Goal: Navigation & Orientation: Understand site structure

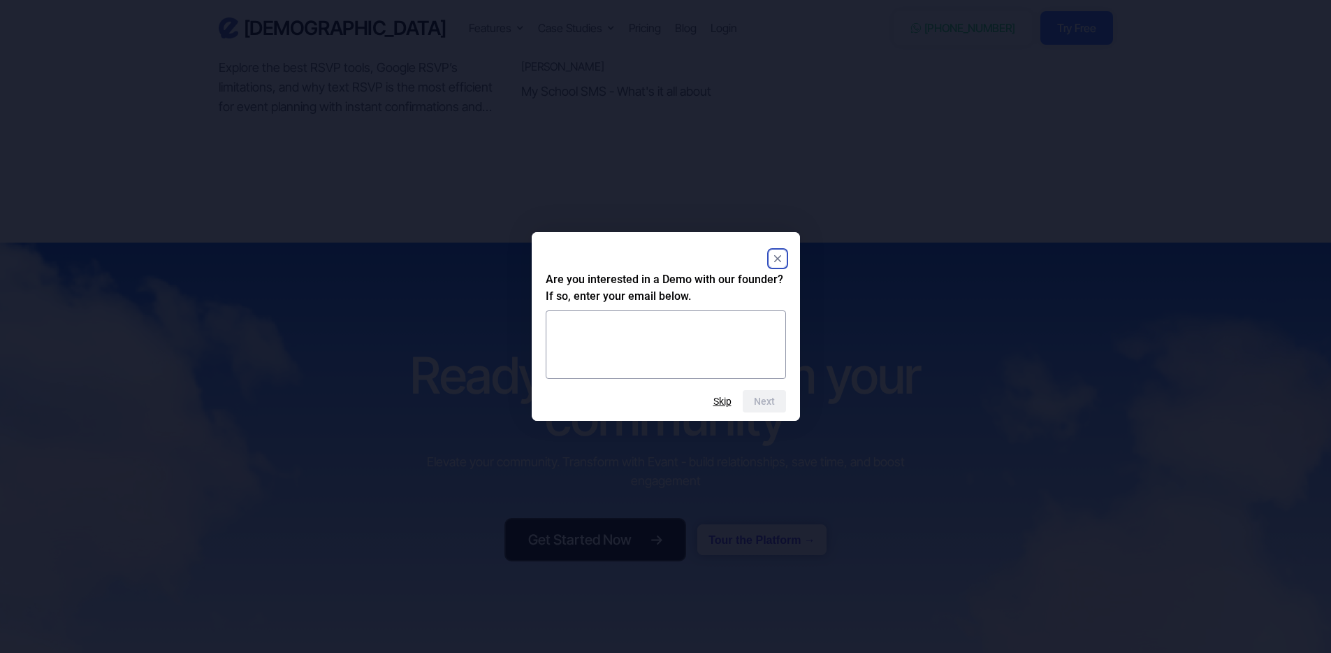
scroll to position [5750, 0]
click at [779, 257] on icon "Close" at bounding box center [777, 258] width 7 height 7
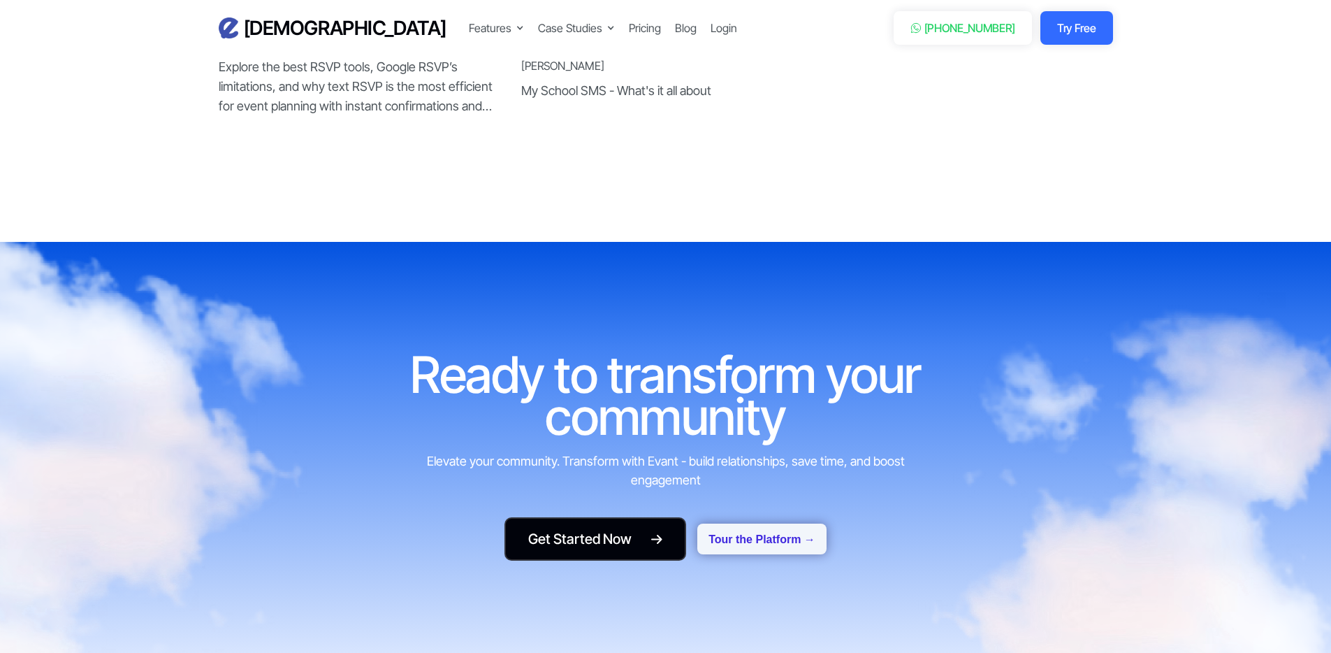
click at [771, 523] on button "Tour the Platform →" at bounding box center [761, 538] width 129 height 31
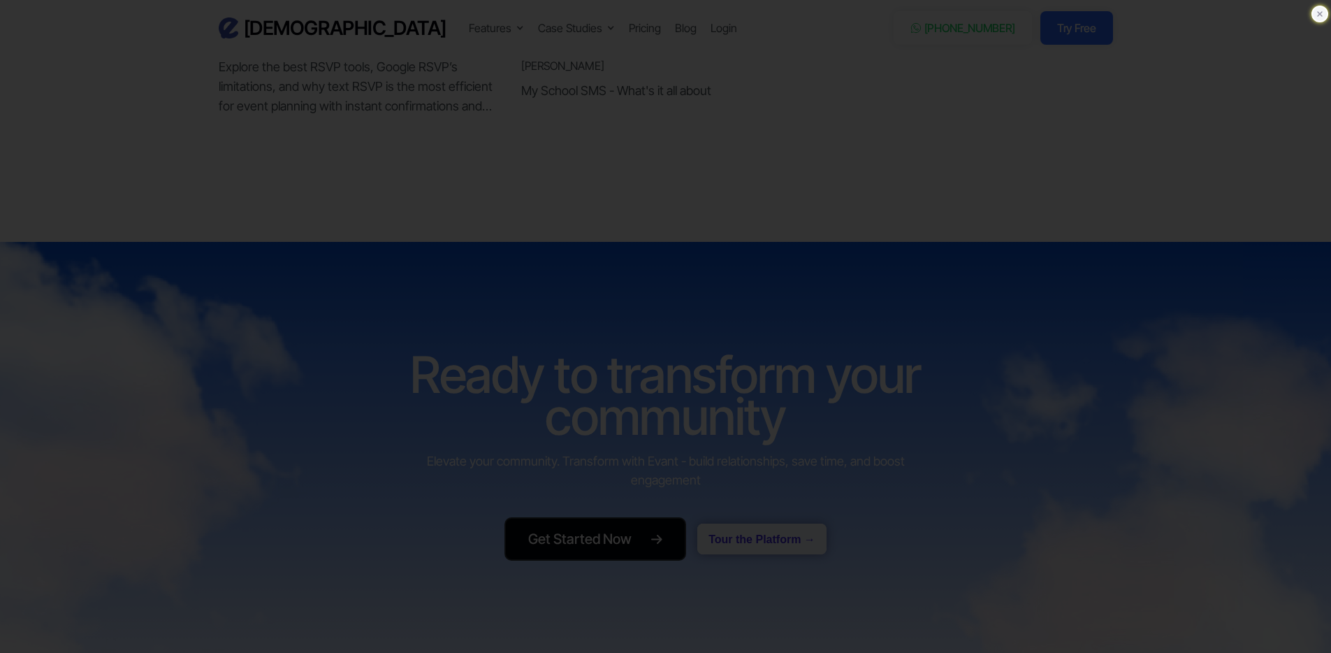
click at [1323, 13] on icon at bounding box center [1320, 14] width 14 height 14
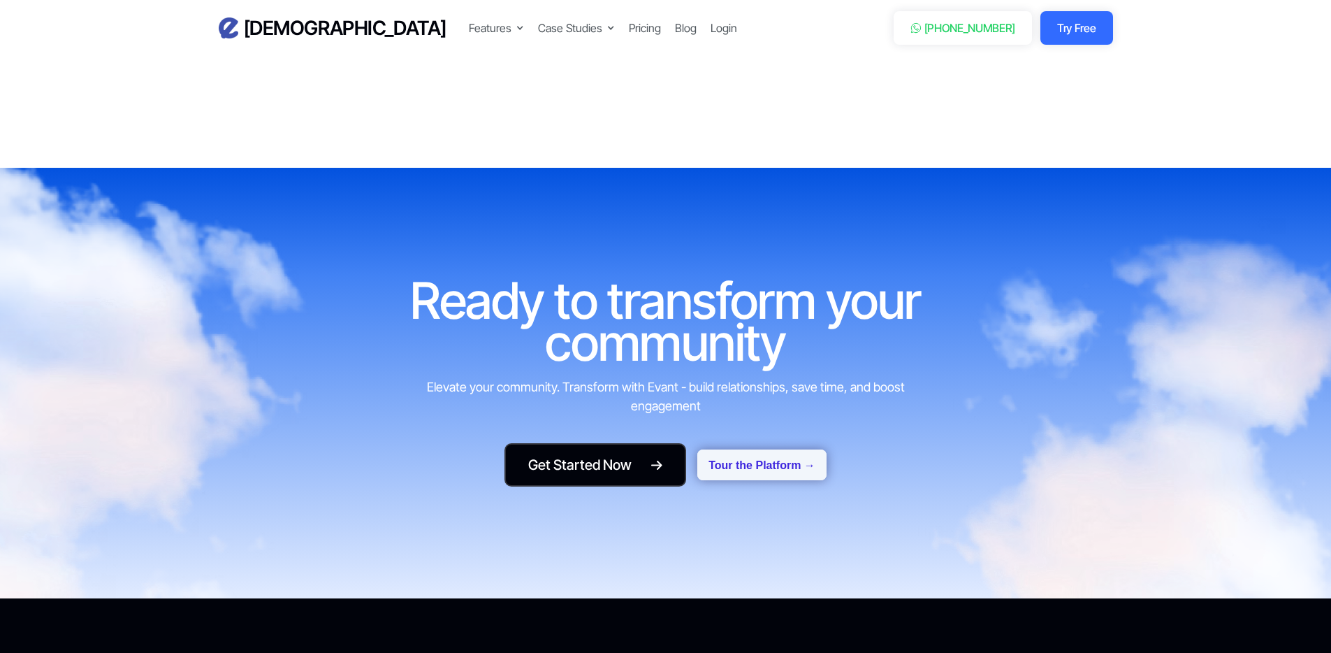
scroll to position [5814, 0]
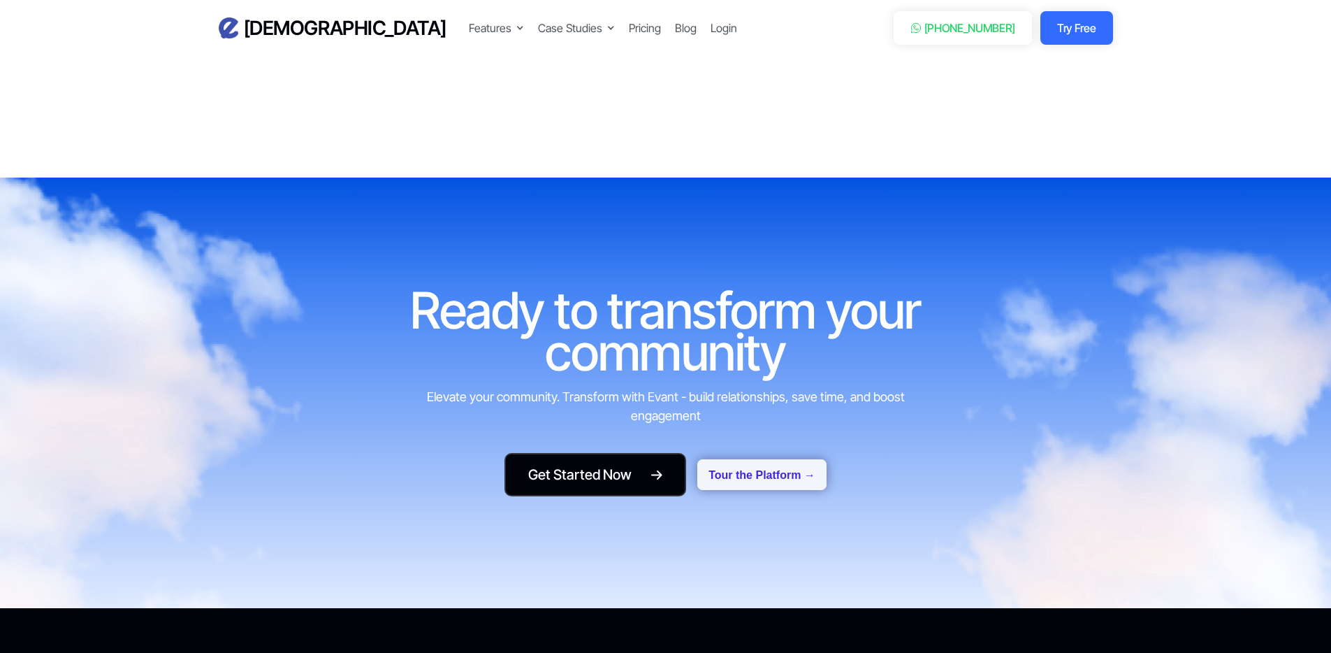
click at [256, 170] on img at bounding box center [59, 441] width 519 height 612
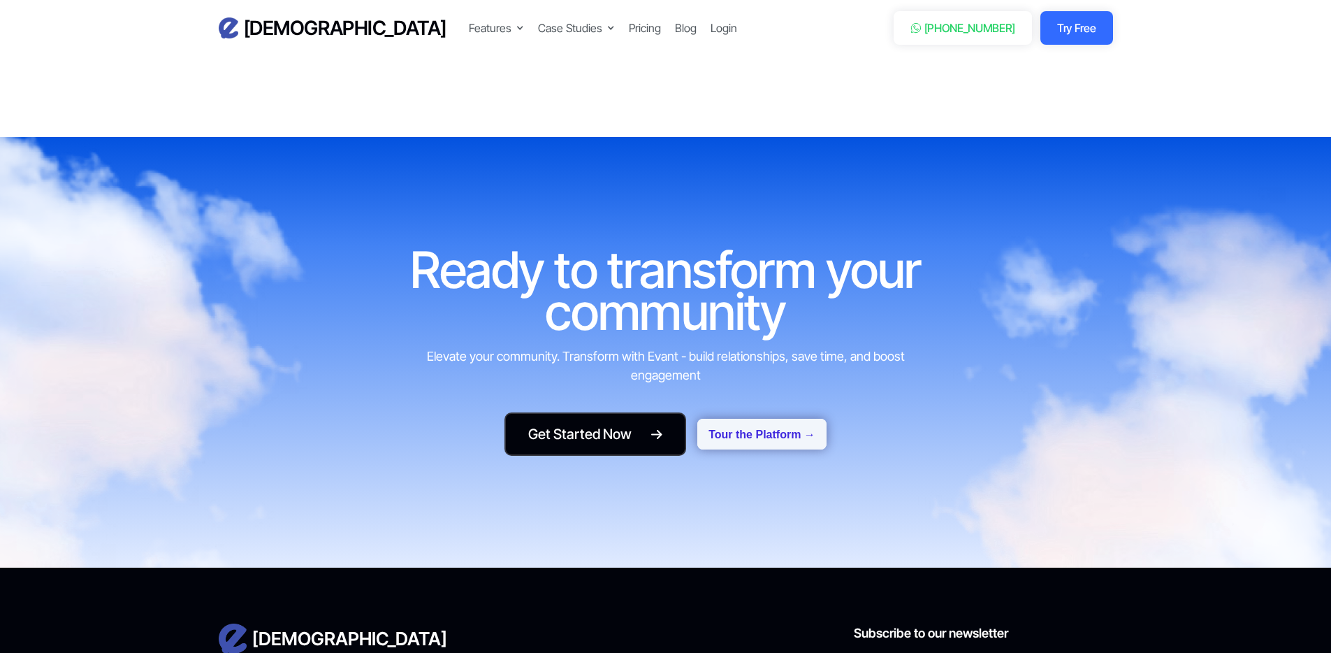
scroll to position [5867, 0]
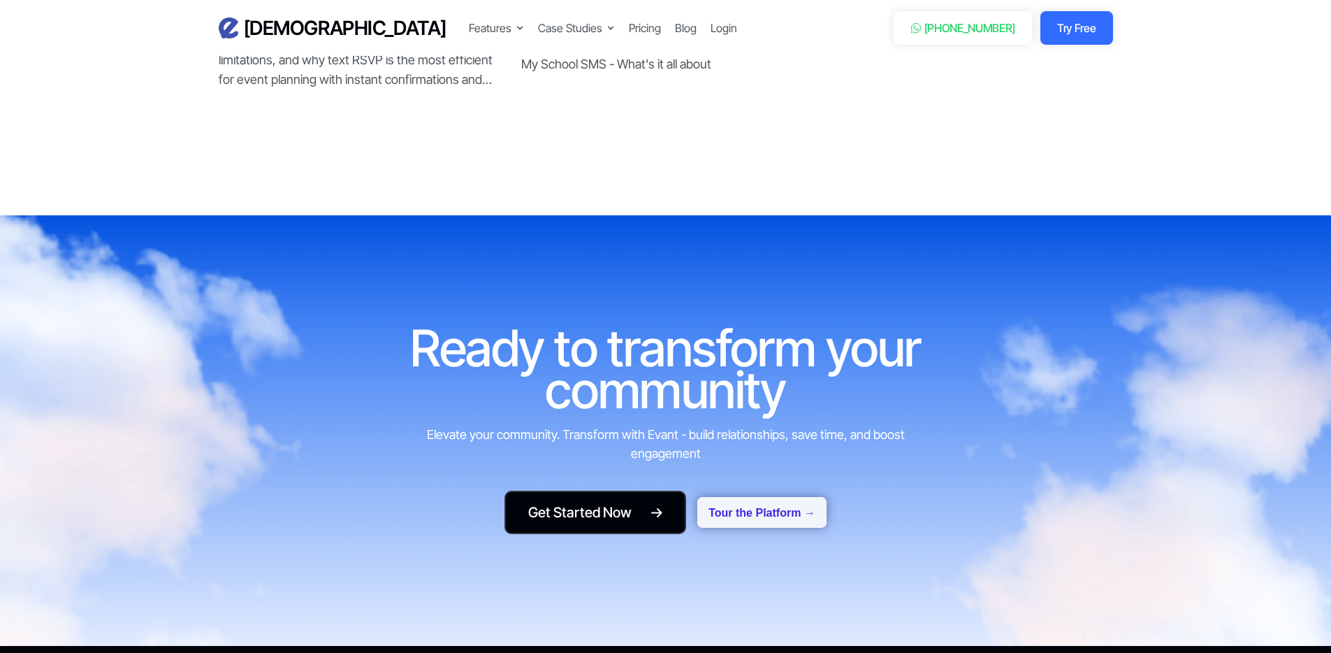
scroll to position [5842, 0]
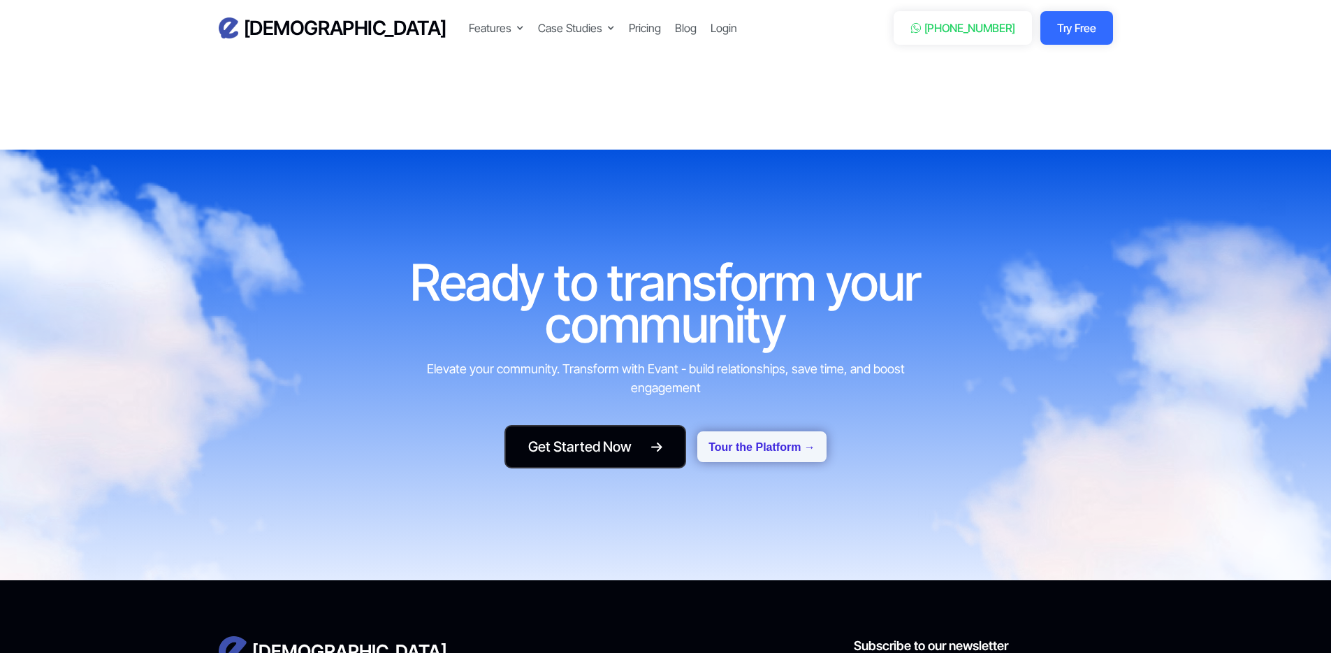
click at [768, 431] on button "Tour the Platform →" at bounding box center [761, 446] width 129 height 31
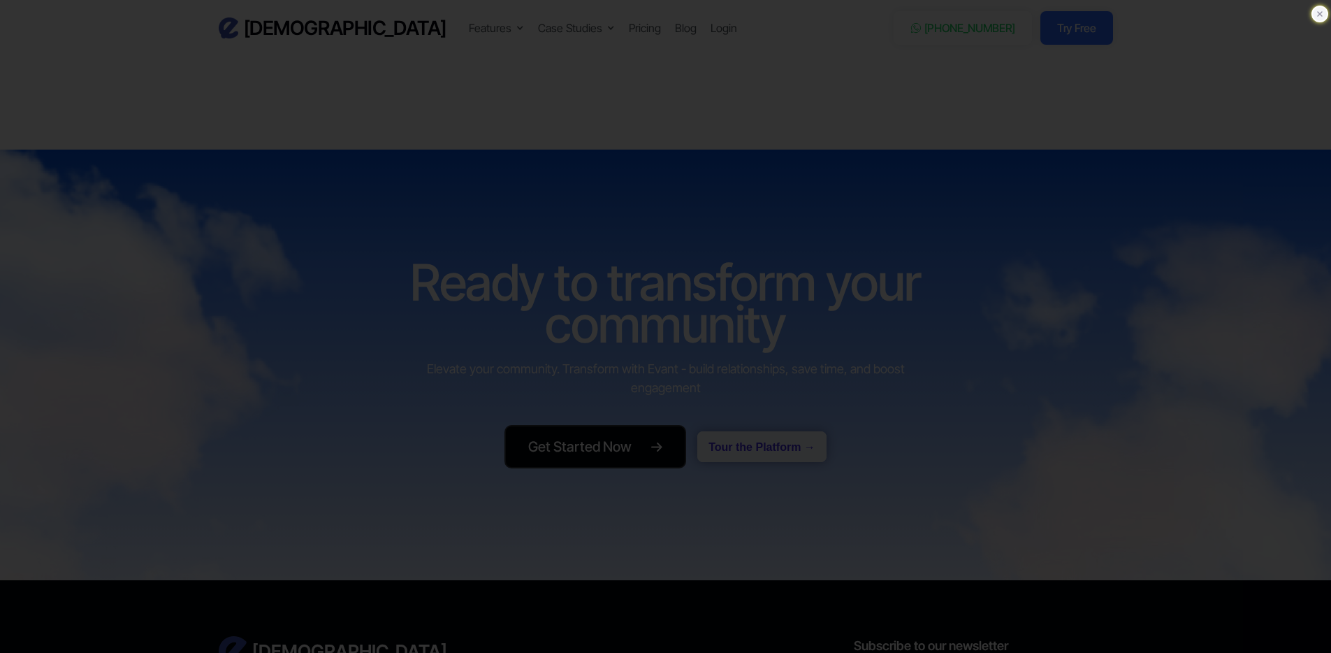
click at [1322, 14] on icon at bounding box center [1320, 14] width 14 height 14
